Goal: Information Seeking & Learning: Understand process/instructions

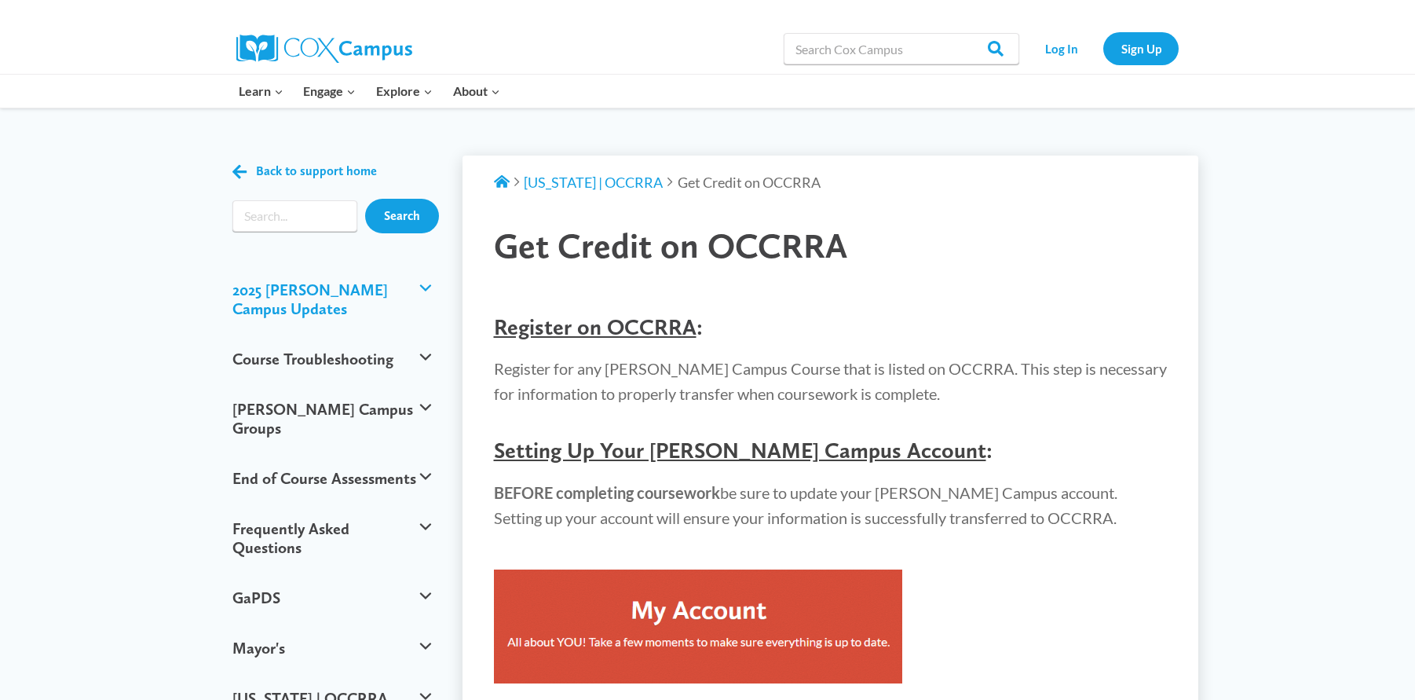
click at [429, 286] on button "2025 [PERSON_NAME] Campus Updates" at bounding box center [332, 299] width 214 height 69
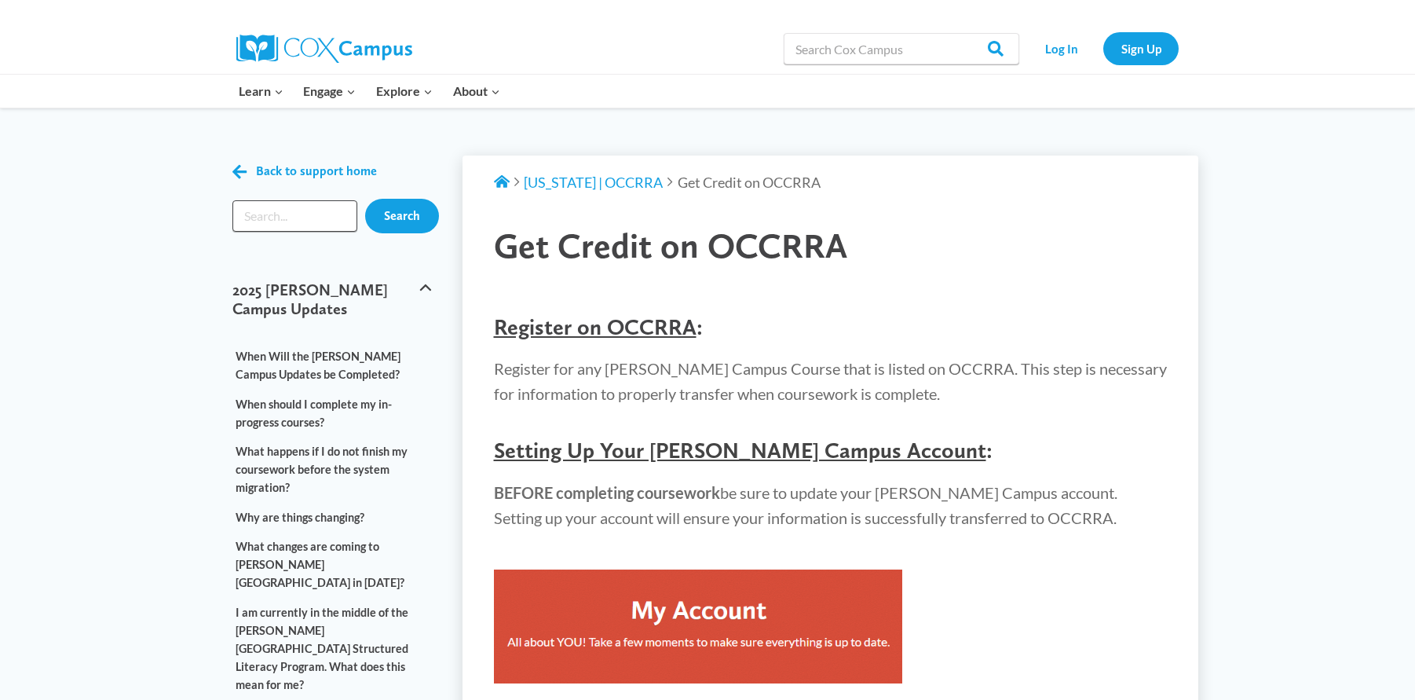
click at [305, 223] on input "Search input" at bounding box center [294, 215] width 125 height 31
type input "training"
click at [403, 211] on input "Search" at bounding box center [402, 216] width 74 height 35
click at [587, 181] on span "[US_STATE] | OCCRRA" at bounding box center [593, 182] width 139 height 17
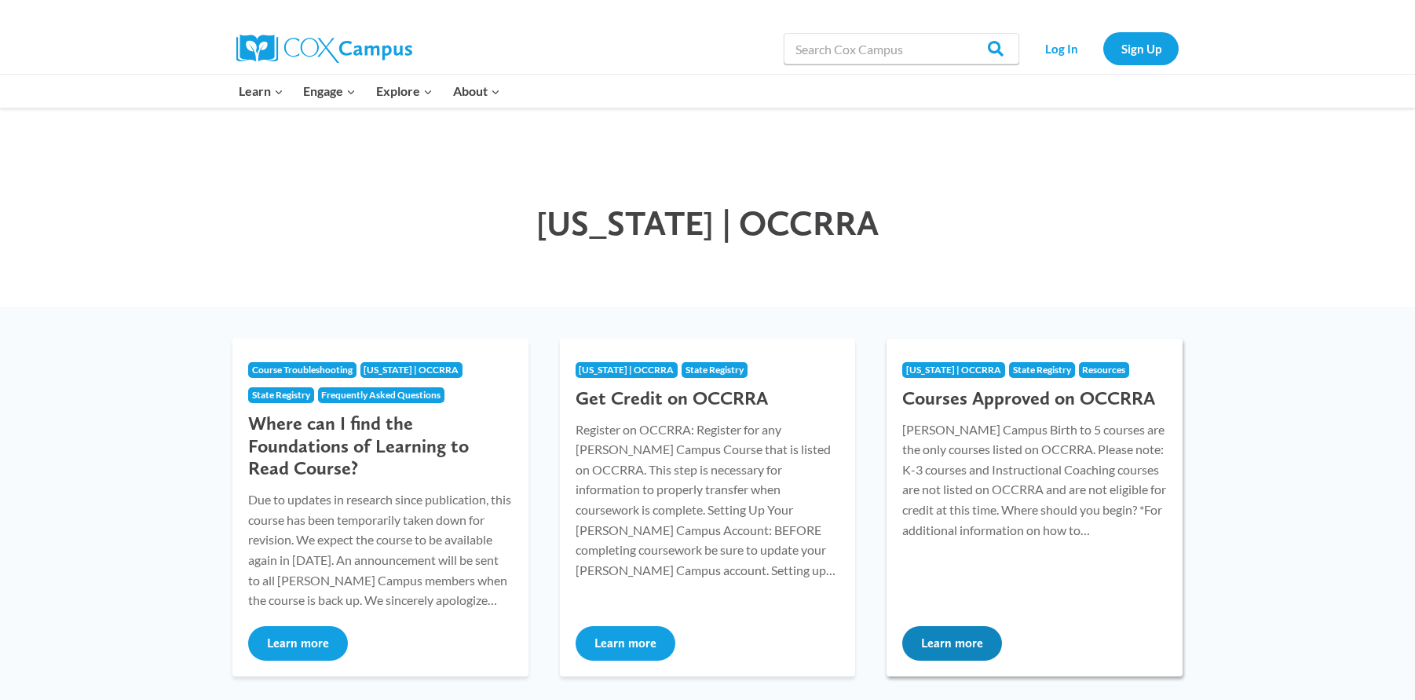
click at [934, 368] on span "[US_STATE] | OCCRRA" at bounding box center [953, 370] width 95 height 12
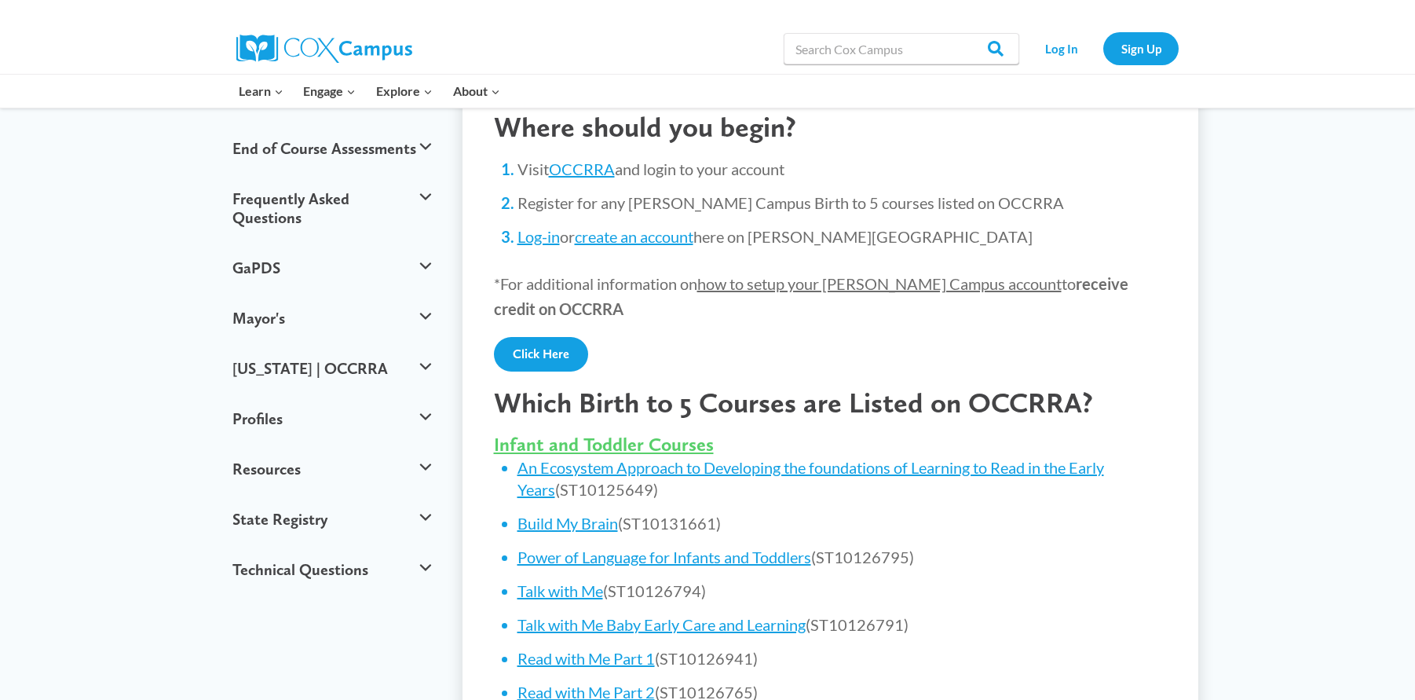
scroll to position [342, 0]
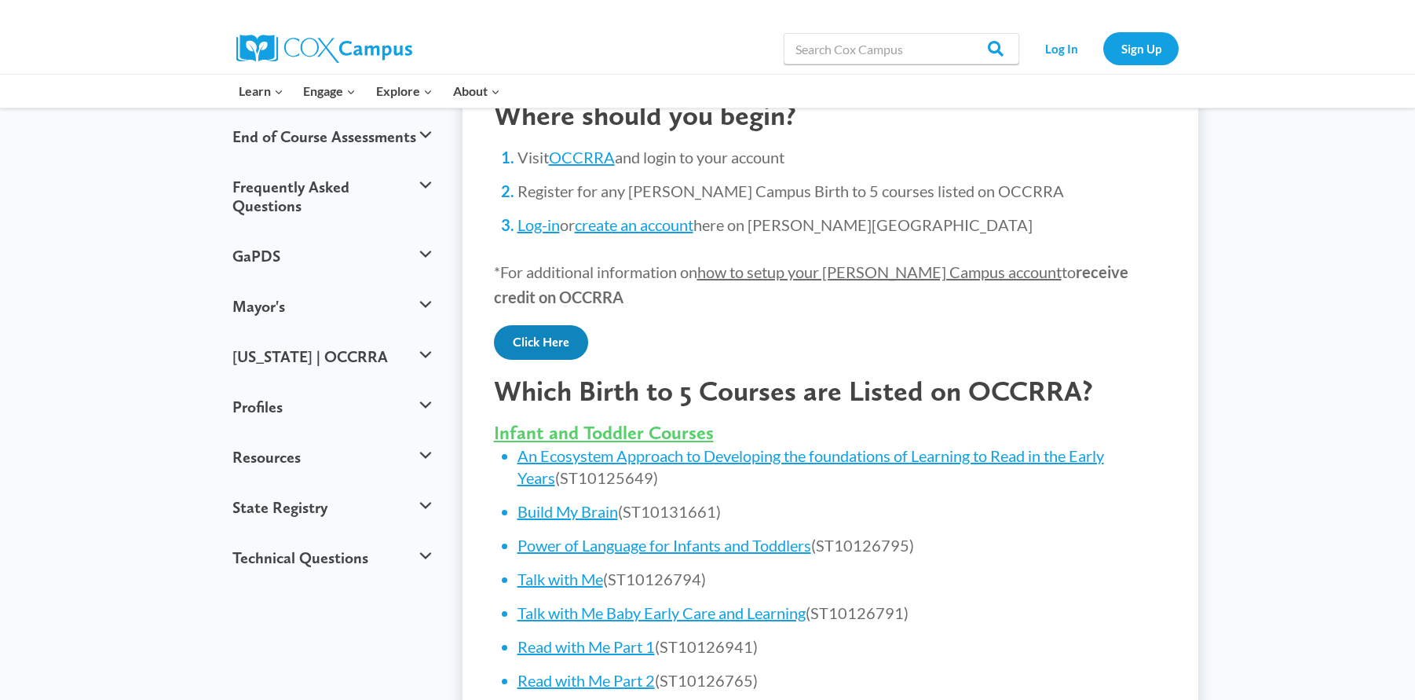
click at [535, 332] on link "Click Here" at bounding box center [541, 342] width 94 height 35
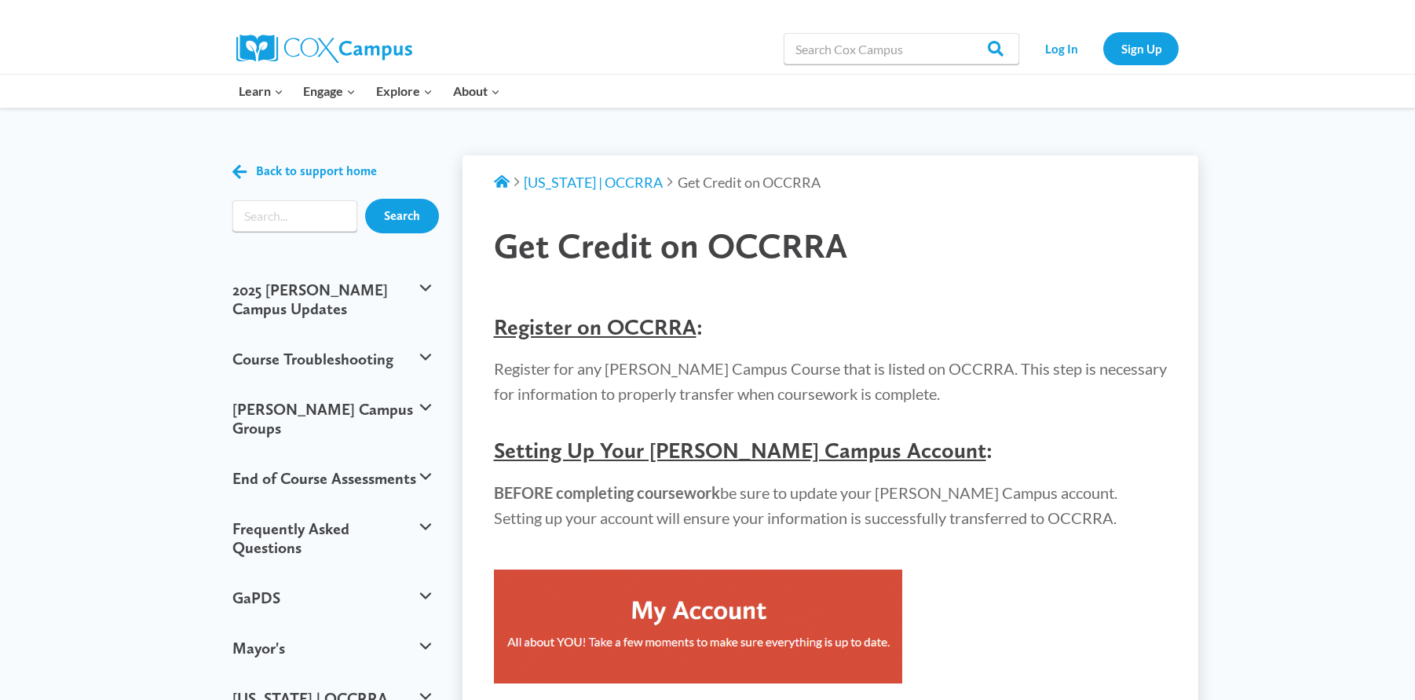
click at [668, 625] on img at bounding box center [698, 626] width 408 height 114
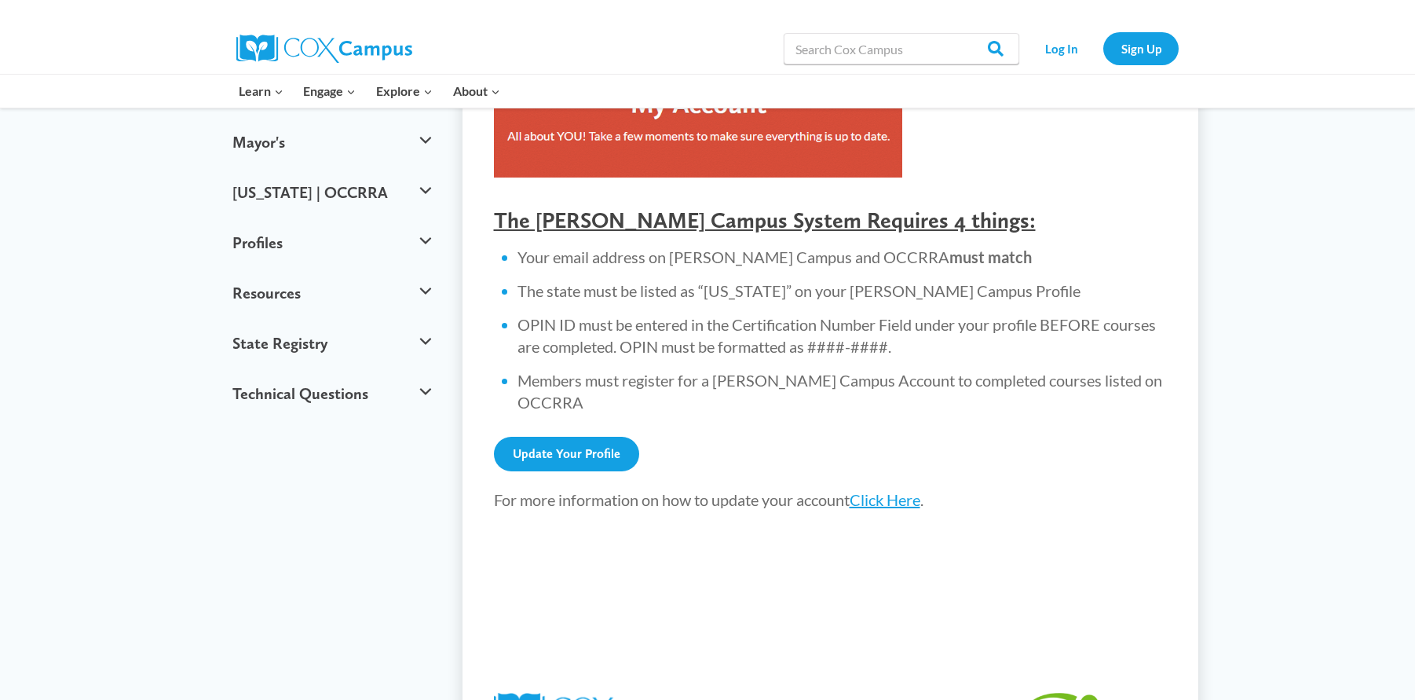
scroll to position [525, 0]
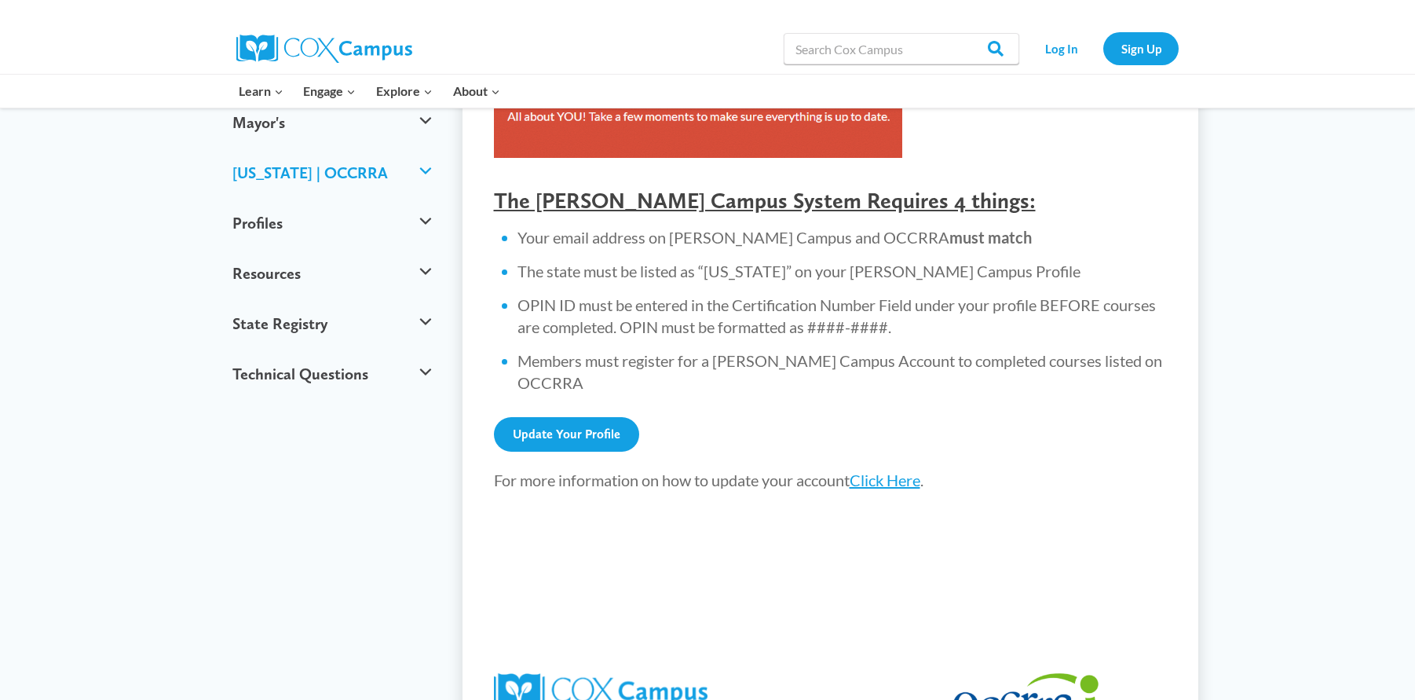
click at [267, 148] on button "[US_STATE] | OCCRRA" at bounding box center [332, 173] width 214 height 50
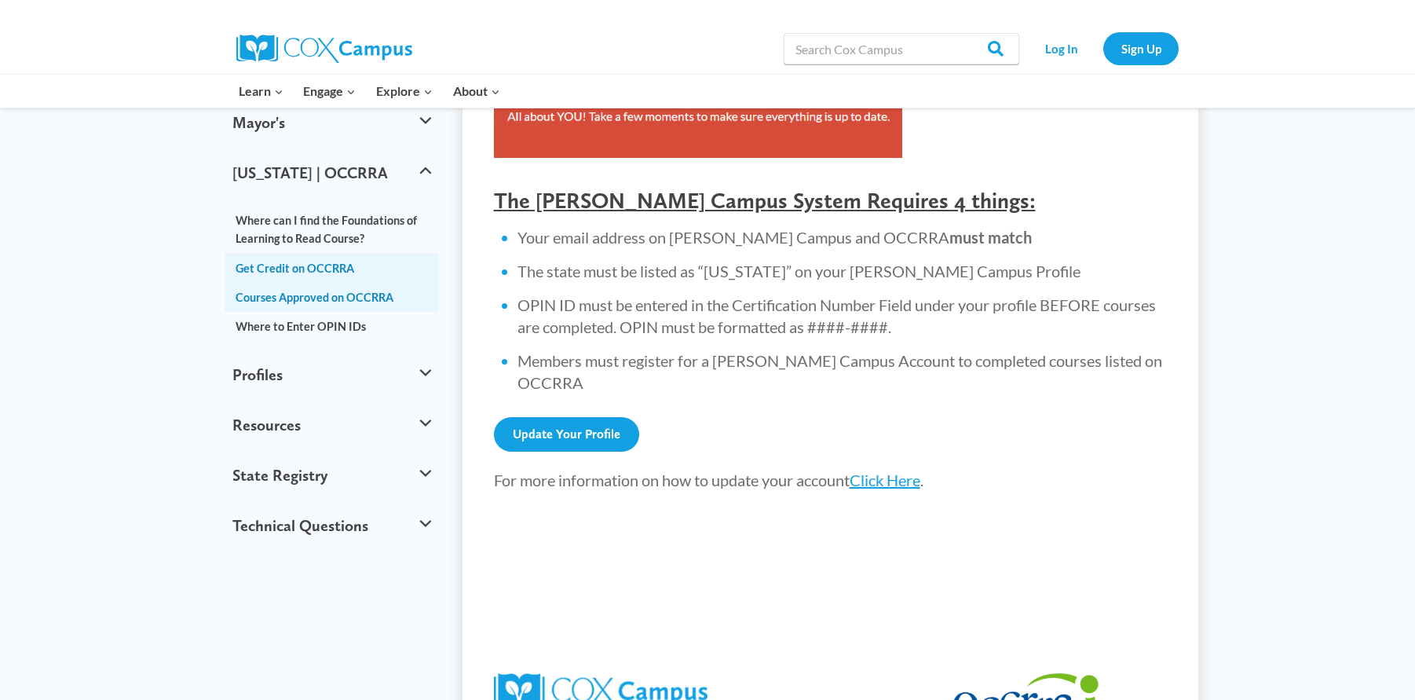
click at [309, 283] on link "Courses Approved on OCCRRA" at bounding box center [332, 297] width 214 height 29
